Goal: Find specific page/section: Find specific page/section

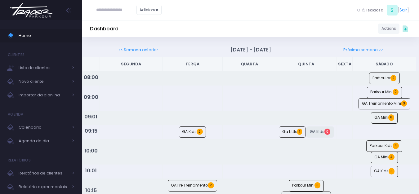
click at [36, 14] on img at bounding box center [31, 10] width 47 height 22
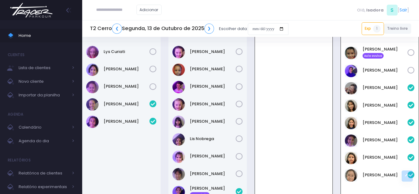
scroll to position [139, 0]
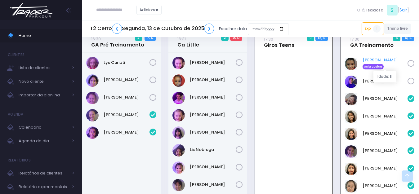
click at [370, 64] on link "[PERSON_NAME] Aula avulsa" at bounding box center [384, 63] width 45 height 12
